Goal: Task Accomplishment & Management: Manage account settings

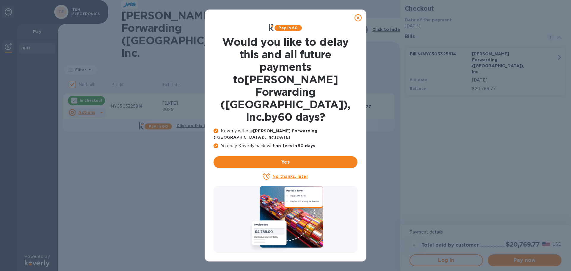
click at [359, 17] on icon at bounding box center [358, 17] width 7 height 7
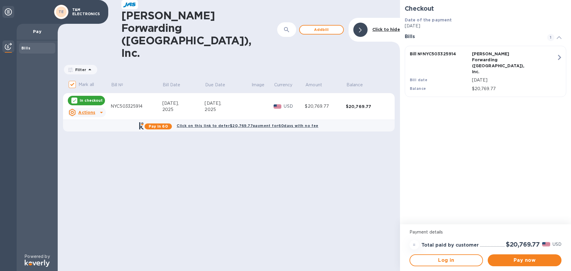
click at [86, 110] on u "Actions" at bounding box center [86, 112] width 17 height 5
click at [83, 119] on div "Delete" at bounding box center [91, 117] width 17 height 10
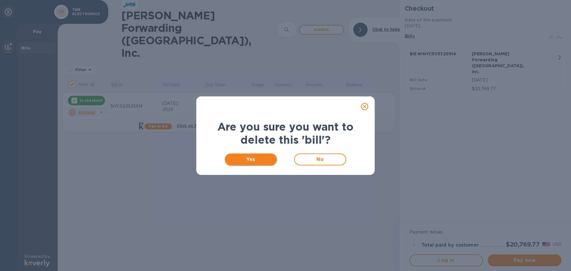
click at [252, 159] on span "Yes" at bounding box center [251, 159] width 43 height 7
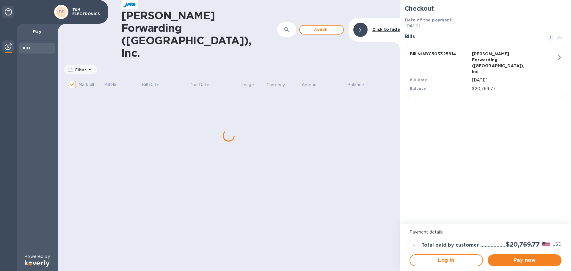
checkbox input "false"
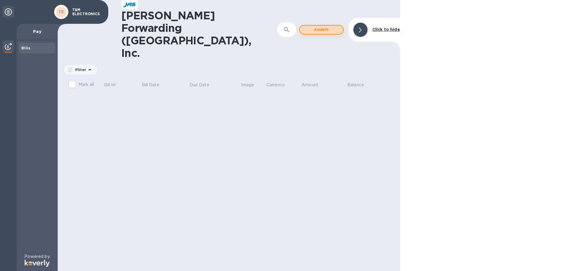
click at [323, 26] on span "Add bill" at bounding box center [322, 29] width 34 height 7
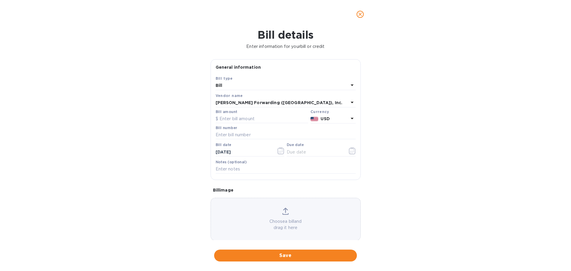
click at [227, 85] on div "Bill" at bounding box center [282, 86] width 133 height 8
click at [227, 101] on p "Bill" at bounding box center [283, 99] width 126 height 6
click at [231, 115] on input "text" at bounding box center [262, 119] width 93 height 9
type input "20,769.77"
type input "NYC503325914"
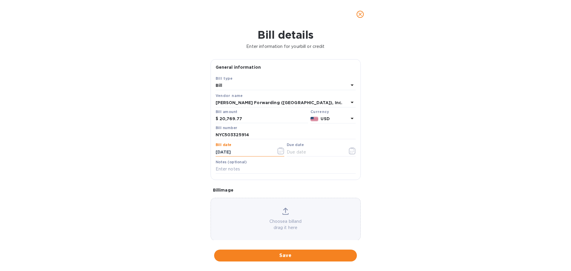
click at [252, 154] on input "[DATE]" at bounding box center [244, 152] width 56 height 9
click at [279, 151] on icon "button" at bounding box center [281, 150] width 7 height 7
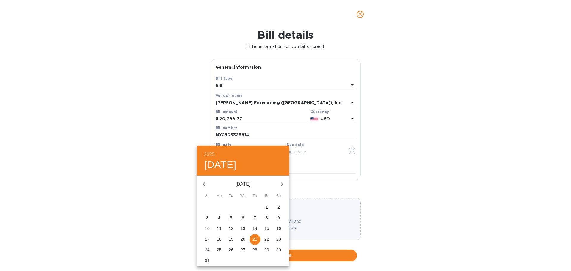
click at [266, 239] on p "22" at bounding box center [267, 239] width 5 height 6
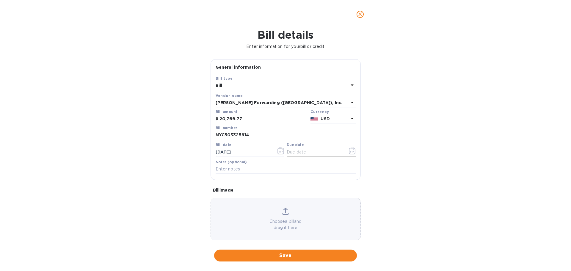
click at [301, 149] on input "text" at bounding box center [315, 152] width 56 height 9
click at [279, 151] on icon "button" at bounding box center [281, 150] width 7 height 7
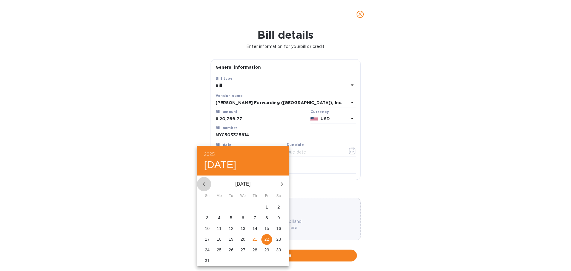
click at [203, 184] on icon "button" at bounding box center [204, 184] width 7 height 7
click at [242, 239] on p "23" at bounding box center [243, 239] width 5 height 6
type input "[DATE]"
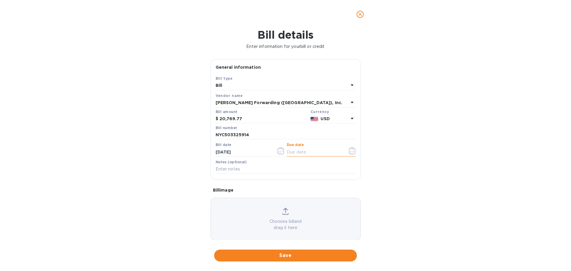
click at [321, 153] on input "text" at bounding box center [315, 152] width 56 height 9
click at [349, 151] on icon "button" at bounding box center [352, 150] width 7 height 7
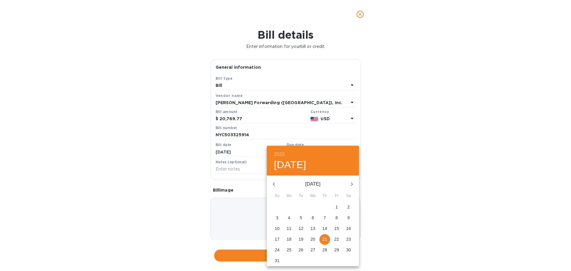
click at [339, 240] on p "22" at bounding box center [336, 239] width 5 height 6
type input "[DATE]"
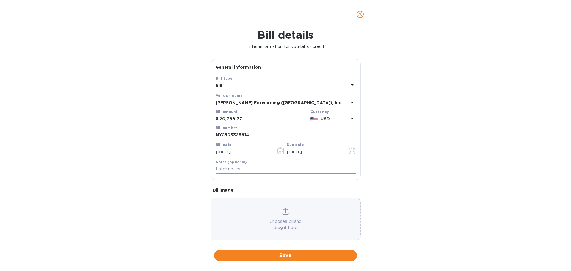
click at [230, 169] on input "text" at bounding box center [286, 169] width 140 height 9
type input "PO 1381"
click at [284, 211] on icon at bounding box center [285, 211] width 7 height 7
click at [304, 256] on span "Save" at bounding box center [285, 255] width 133 height 7
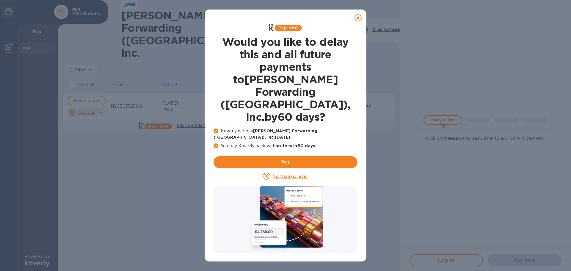
click at [356, 17] on icon at bounding box center [358, 17] width 7 height 7
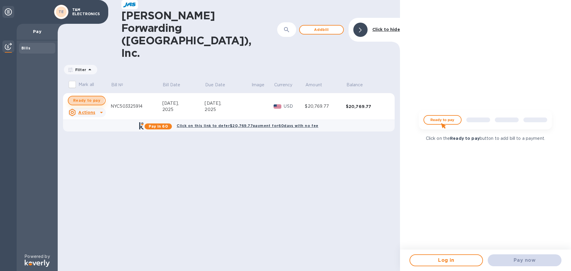
click at [85, 97] on span "Ready to pay" at bounding box center [86, 100] width 27 height 7
checkbox input "true"
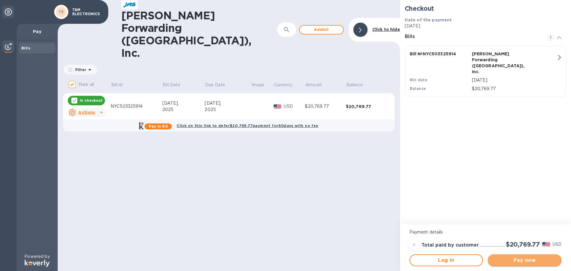
click at [528, 261] on span "Pay now" at bounding box center [525, 260] width 64 height 7
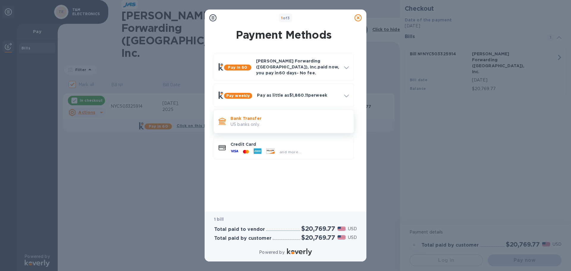
click at [274, 123] on p "US banks only." at bounding box center [290, 124] width 118 height 6
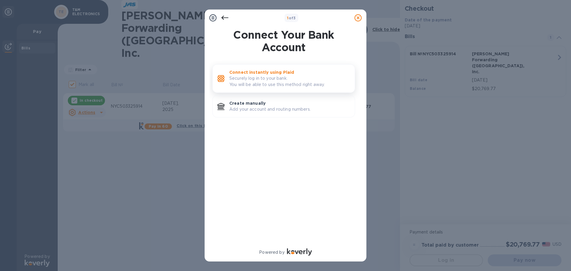
click at [265, 84] on p "Securely log in to your bank. You will be able to use this method right away." at bounding box center [289, 81] width 121 height 12
click at [273, 76] on p "Securely log in to your bank. You will be able to use this method right away." at bounding box center [289, 81] width 121 height 12
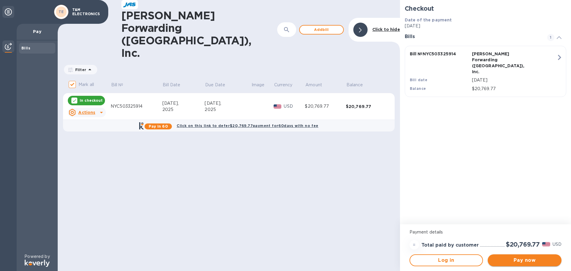
click at [524, 259] on span "Pay now" at bounding box center [525, 260] width 64 height 7
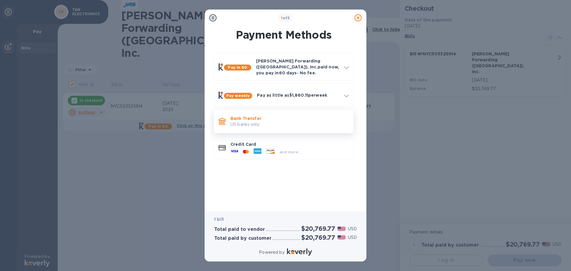
click at [282, 115] on p "Bank Transfer" at bounding box center [290, 118] width 118 height 6
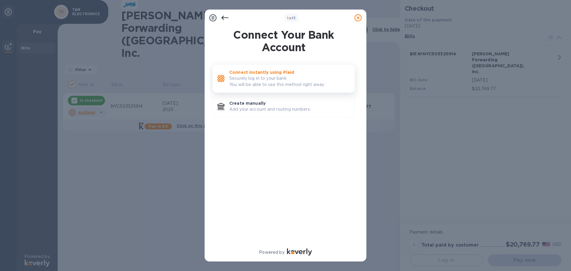
click at [283, 81] on p "Securely log in to your bank. You will be able to use this method right away." at bounding box center [289, 81] width 121 height 12
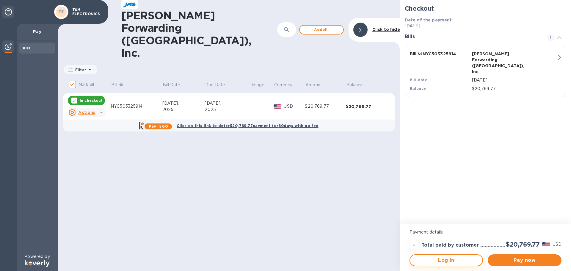
click at [456, 260] on span "Log in" at bounding box center [446, 260] width 63 height 7
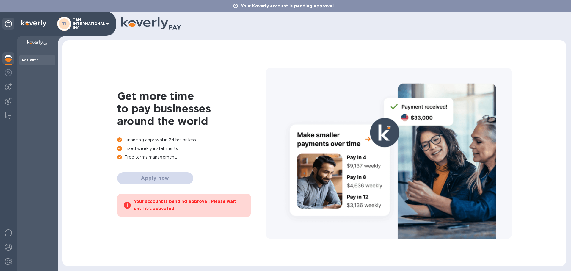
click at [27, 57] on div "Activate" at bounding box center [37, 60] width 32 height 6
click at [86, 22] on p "T&M INTERNATIONAL INC" at bounding box center [88, 24] width 30 height 12
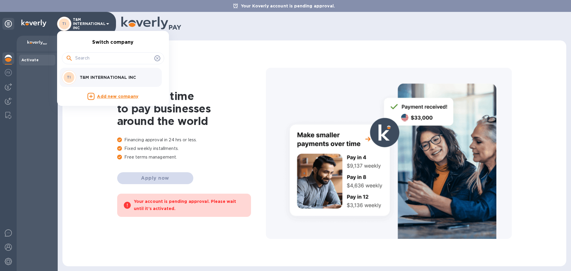
click at [86, 22] on div at bounding box center [285, 135] width 571 height 271
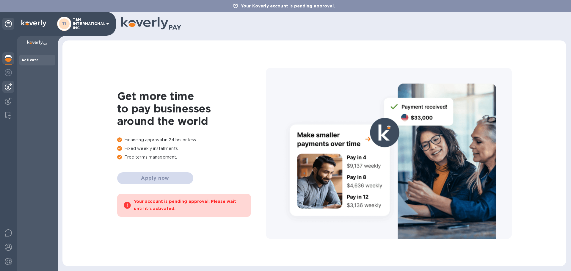
click at [7, 86] on img at bounding box center [8, 86] width 7 height 7
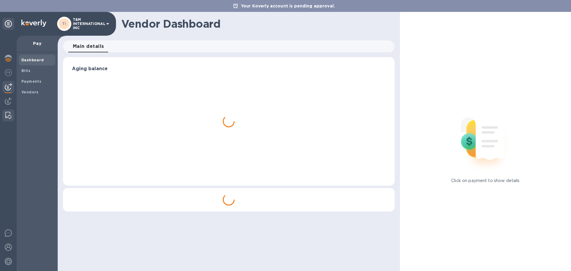
click at [7, 115] on img at bounding box center [8, 115] width 6 height 7
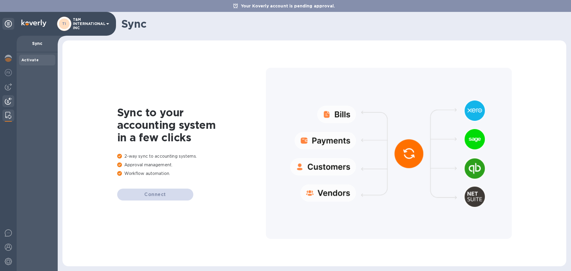
click at [8, 97] on div at bounding box center [8, 101] width 12 height 13
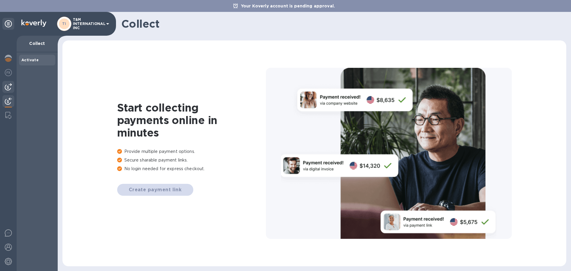
click at [10, 87] on img at bounding box center [8, 86] width 7 height 7
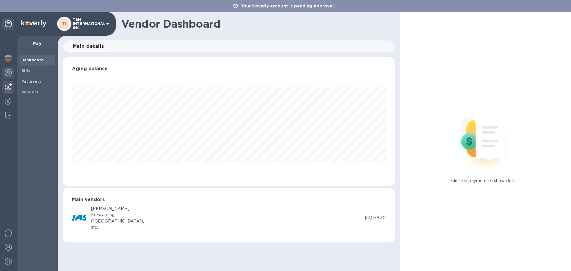
click at [9, 75] on img at bounding box center [8, 72] width 7 height 7
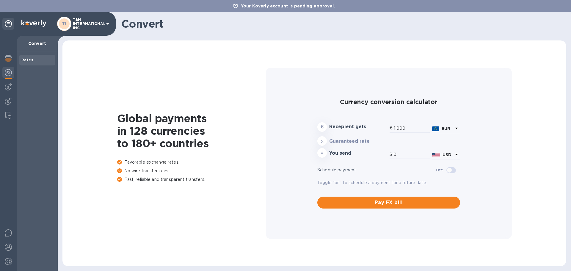
type input "1,167.01"
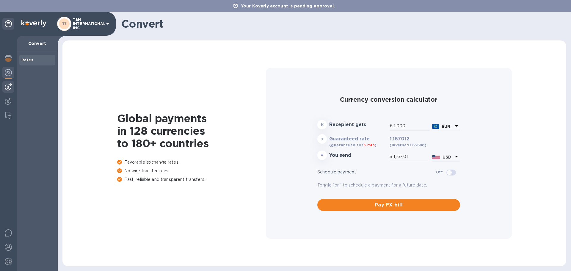
click at [7, 88] on img at bounding box center [8, 86] width 7 height 7
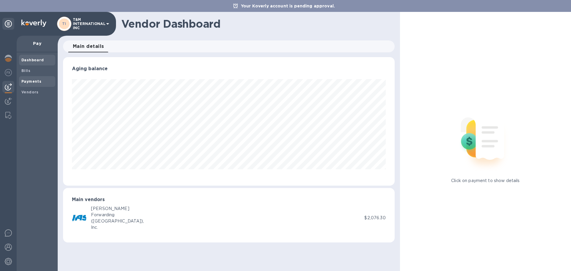
scroll to position [129, 331]
click at [27, 69] on b "Bills" at bounding box center [25, 70] width 9 height 4
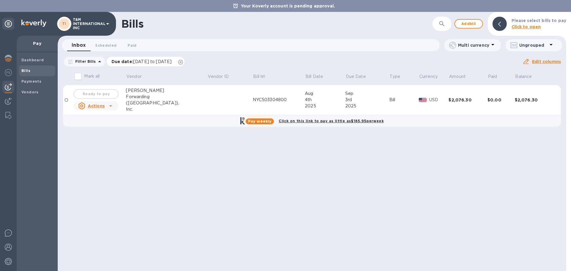
click at [183, 61] on icon at bounding box center [180, 62] width 5 height 5
click at [442, 24] on icon "button" at bounding box center [442, 23] width 7 height 7
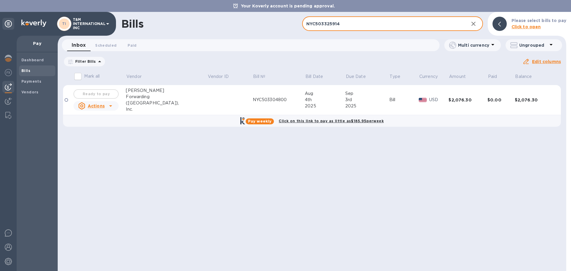
type input "NYC503325914"
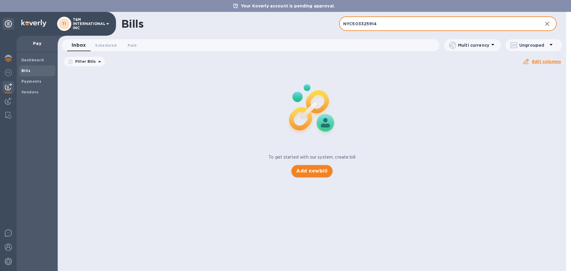
click at [315, 171] on span "Add new bill" at bounding box center [311, 171] width 31 height 7
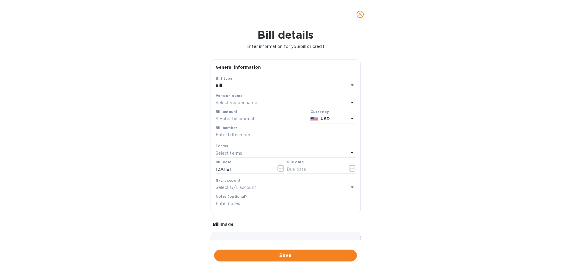
click at [257, 85] on div "Bill" at bounding box center [282, 86] width 133 height 8
click at [457, 82] on div "Bill details Enter information for your bill or credit General information Save…" at bounding box center [285, 150] width 571 height 243
click at [231, 99] on div "Select vendor name" at bounding box center [282, 103] width 133 height 8
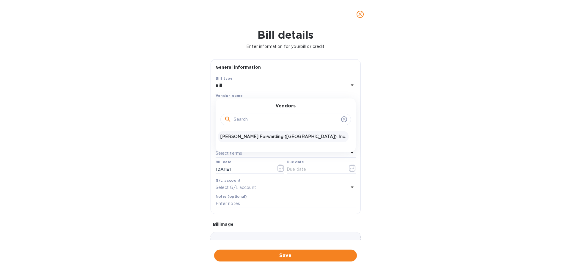
click at [240, 136] on p "[PERSON_NAME] Forwarding ([GEOGRAPHIC_DATA]), Inc." at bounding box center [283, 137] width 126 height 6
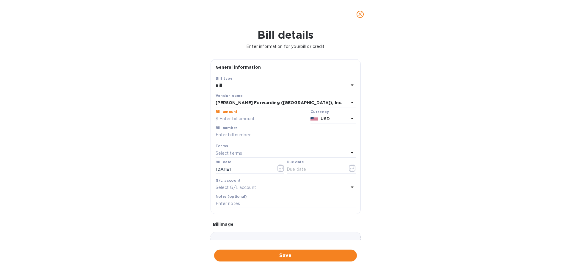
click at [227, 118] on input "text" at bounding box center [262, 119] width 93 height 9
type input "20,769.77"
type input "NYC503325914"
click at [236, 153] on p "Select terms" at bounding box center [229, 153] width 27 height 6
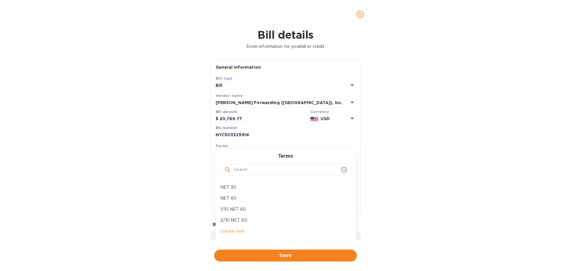
click at [240, 171] on input "text" at bounding box center [286, 169] width 105 height 9
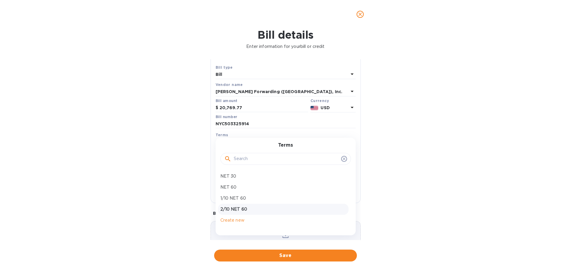
scroll to position [30, 0]
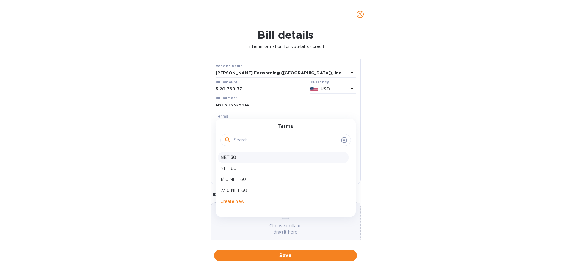
click at [232, 158] on p "NET 30" at bounding box center [283, 157] width 126 height 6
type input "09/20/2025"
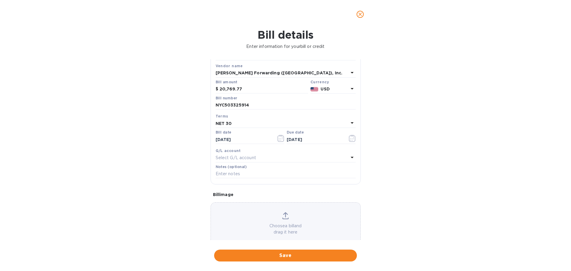
click at [232, 158] on p "Select G/L account" at bounding box center [236, 158] width 40 height 6
click at [232, 158] on div "Accounts" at bounding box center [286, 171] width 126 height 26
click at [420, 140] on div "Bill details Enter information for your bill or credit General information Save…" at bounding box center [285, 150] width 571 height 243
click at [243, 173] on input "text" at bounding box center [286, 174] width 140 height 9
type input "PO 1381"
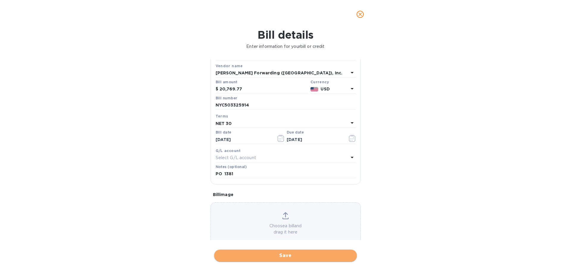
click at [293, 254] on span "Save" at bounding box center [285, 255] width 133 height 7
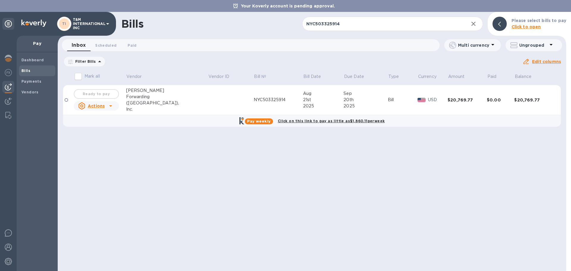
click at [114, 105] on icon at bounding box center [110, 105] width 7 height 7
click at [114, 105] on div at bounding box center [285, 135] width 571 height 271
click at [344, 101] on div "20th" at bounding box center [366, 100] width 44 height 6
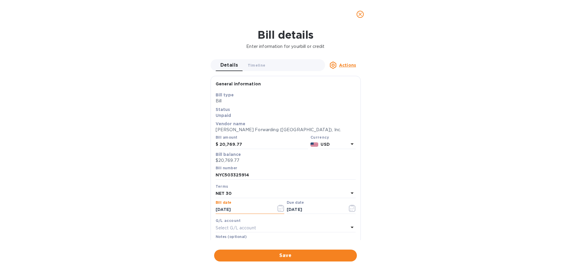
click at [252, 210] on input "[DATE]" at bounding box center [244, 209] width 56 height 9
drag, startPoint x: 252, startPoint y: 210, endPoint x: 188, endPoint y: 207, distance: 64.1
click at [188, 207] on div "Bill details Enter information for your bill or credit Details 0 Timeline 0 Act…" at bounding box center [285, 150] width 571 height 243
type input "7_/__/____"
type input "[DATE]"
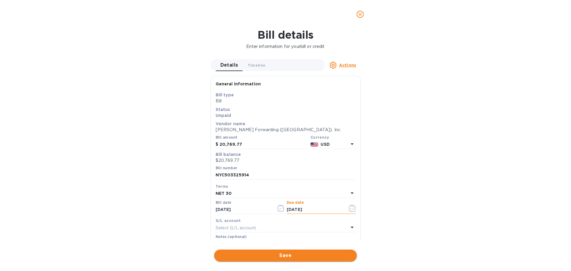
type input "[DATE]"
click at [284, 255] on span "Save" at bounding box center [285, 255] width 133 height 7
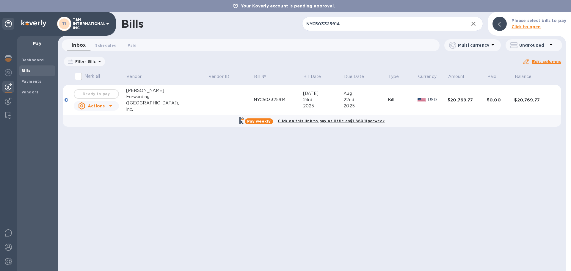
click at [104, 93] on div "Ready to pay" at bounding box center [97, 94] width 48 height 12
click at [65, 100] on div at bounding box center [67, 100] width 4 height 4
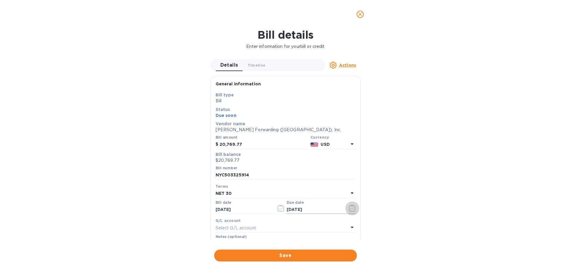
click at [349, 207] on icon "button" at bounding box center [352, 208] width 7 height 7
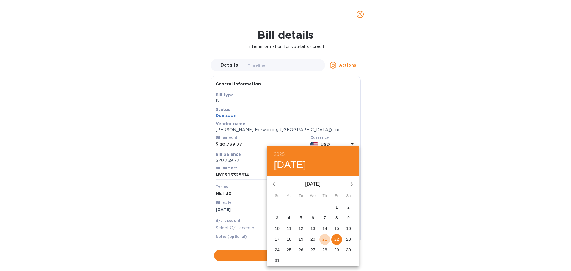
click at [325, 237] on p "21" at bounding box center [325, 239] width 5 height 6
type input "[DATE]"
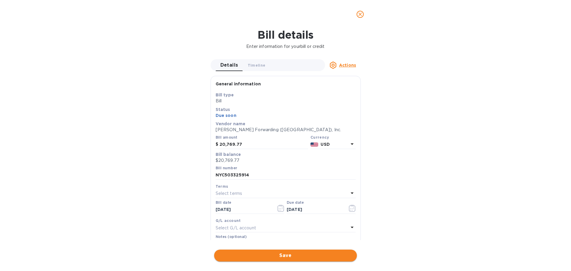
click at [297, 255] on span "Save" at bounding box center [285, 255] width 133 height 7
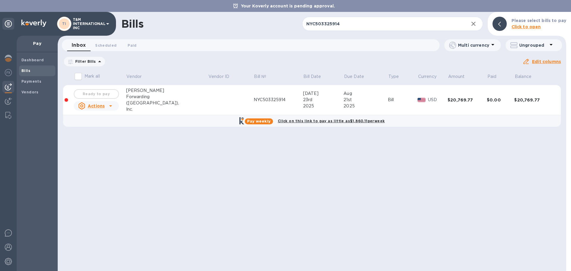
click at [96, 94] on div "Ready to pay" at bounding box center [97, 94] width 48 height 12
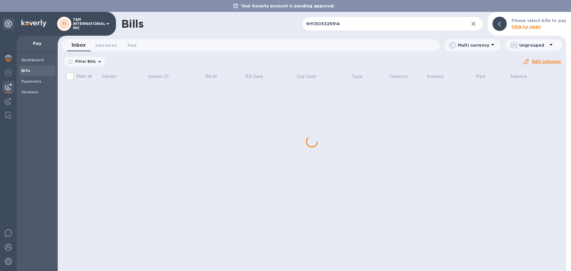
click at [96, 94] on div "Bills NYC503325914 ​ Add bill Please select bills to pay Click to open Inbox 0 …" at bounding box center [312, 141] width 509 height 259
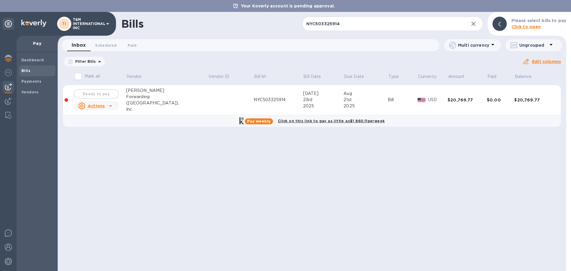
click at [96, 94] on div "Ready to pay" at bounding box center [97, 94] width 48 height 12
click at [79, 78] on input "Mark all" at bounding box center [78, 76] width 12 height 12
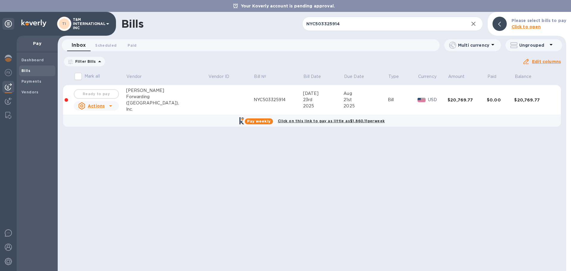
checkbox input "false"
click at [97, 95] on div "Ready to pay" at bounding box center [97, 94] width 48 height 12
click at [67, 100] on div at bounding box center [67, 100] width 4 height 4
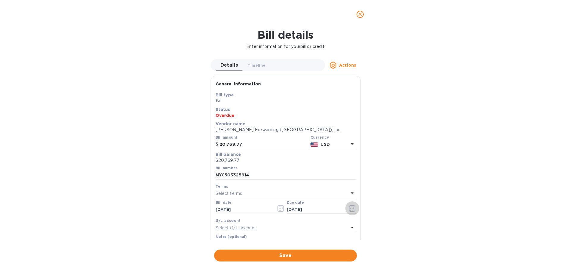
click at [349, 207] on icon "button" at bounding box center [352, 208] width 7 height 7
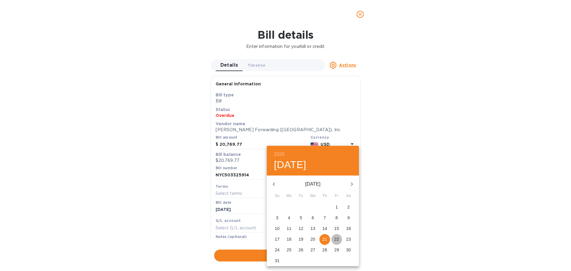
click at [335, 236] on p "22" at bounding box center [336, 239] width 5 height 6
type input "[DATE]"
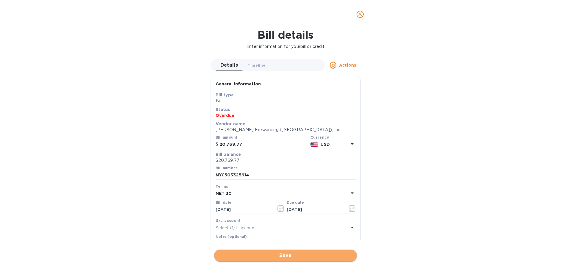
click at [310, 254] on span "Save" at bounding box center [285, 255] width 133 height 7
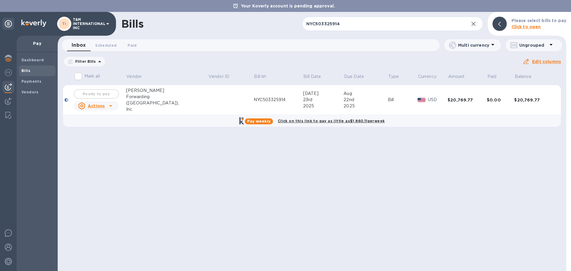
click at [77, 77] on input "Mark all" at bounding box center [78, 76] width 12 height 12
checkbox input "false"
click at [95, 94] on div "Ready to pay" at bounding box center [97, 94] width 48 height 12
click at [66, 99] on div at bounding box center [67, 100] width 4 height 4
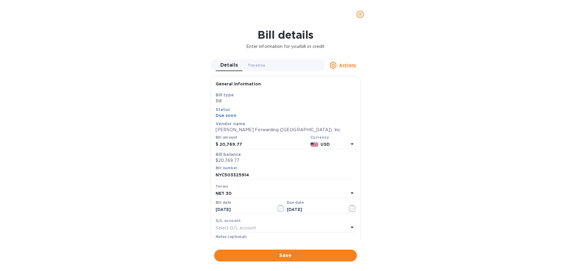
click at [360, 15] on icon "close" at bounding box center [361, 14] width 4 height 4
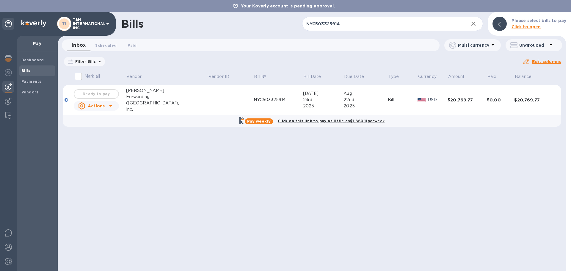
click at [525, 25] on b "Click to open" at bounding box center [526, 26] width 29 height 5
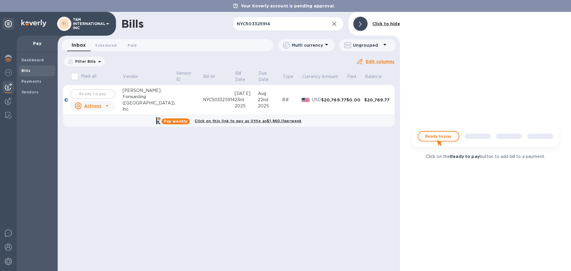
click at [436, 134] on img at bounding box center [485, 138] width 157 height 31
click at [436, 137] on img at bounding box center [485, 138] width 157 height 31
click at [93, 93] on div "Ready to pay" at bounding box center [93, 94] width 48 height 12
click at [384, 21] on b "Click to hide" at bounding box center [387, 23] width 28 height 5
